Goal: Complete application form

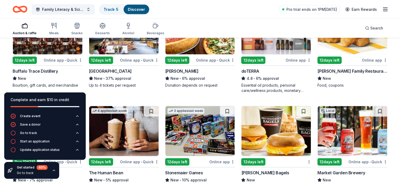
scroll to position [1195, 0]
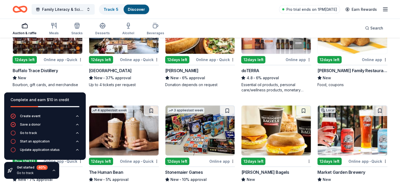
click at [142, 59] on div "Online app • Quick" at bounding box center [139, 59] width 39 height 7
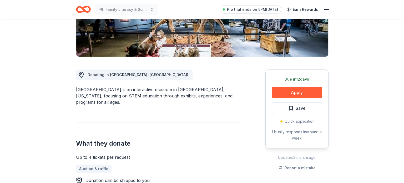
scroll to position [103, 0]
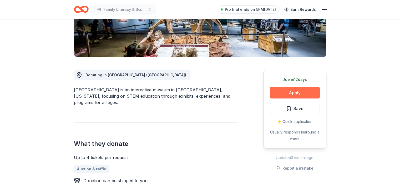
click at [292, 90] on button "Apply" at bounding box center [295, 93] width 50 height 12
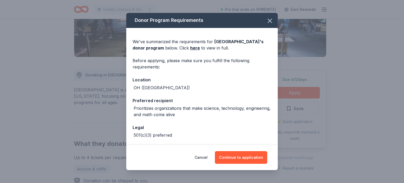
scroll to position [21, 0]
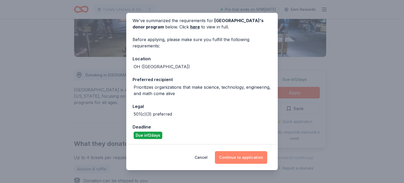
click at [234, 159] on button "Continue to application" at bounding box center [241, 157] width 52 height 13
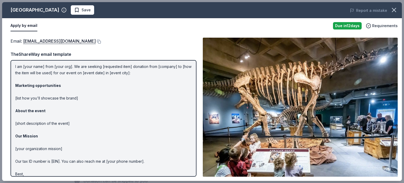
scroll to position [0, 0]
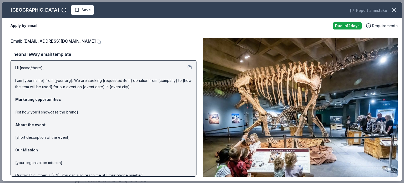
click at [44, 81] on p "Hi [name/there], I am [your name] from [your org]. We are seeking [requested it…" at bounding box center [103, 131] width 177 height 133
drag, startPoint x: 42, startPoint y: 80, endPoint x: 26, endPoint y: 81, distance: 16.1
click at [26, 81] on p "Hi [name/there], I am [your name] from [your org]. We are seeking [requested it…" at bounding box center [103, 131] width 177 height 133
click at [46, 73] on p "Hi [name/there], I am [your name] from [your org]. We are seeking [requested it…" at bounding box center [103, 131] width 177 height 133
click at [188, 66] on button at bounding box center [190, 67] width 4 height 4
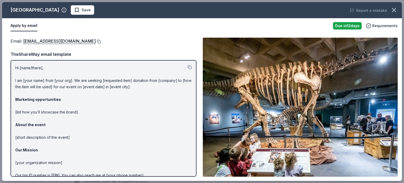
click at [96, 42] on button at bounding box center [98, 41] width 5 height 4
click at [188, 69] on button at bounding box center [190, 67] width 4 height 4
drag, startPoint x: 45, startPoint y: 80, endPoint x: 33, endPoint y: 81, distance: 12.1
click at [33, 81] on p "Hi [name/there], I am [your name] from [your org]. We are seeking [requested it…" at bounding box center [103, 131] width 177 height 133
